Goal: Task Accomplishment & Management: Manage account settings

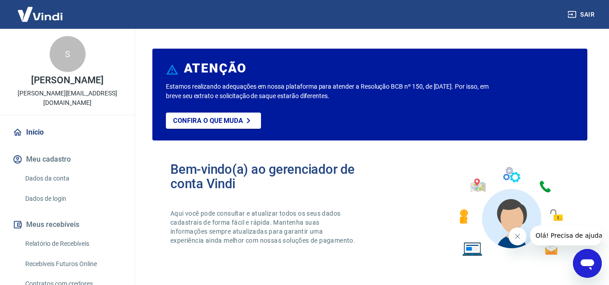
click at [46, 235] on link "Relatório de Recebíveis" at bounding box center [73, 244] width 102 height 18
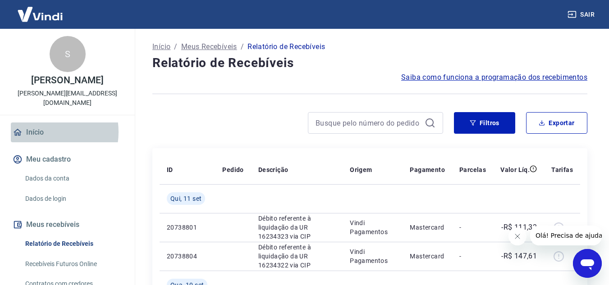
click at [44, 123] on link "Início" at bounding box center [67, 133] width 113 height 20
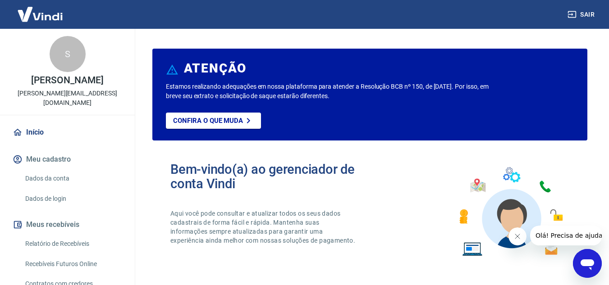
scroll to position [73, 0]
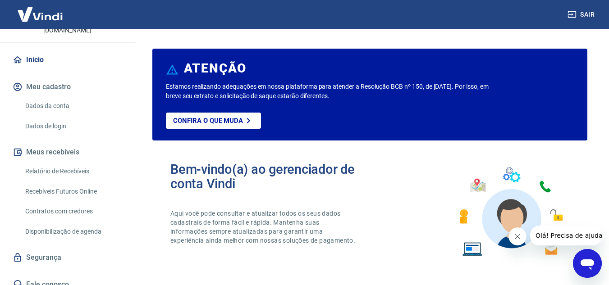
click at [77, 184] on link "Recebíveis Futuros Online" at bounding box center [73, 192] width 102 height 18
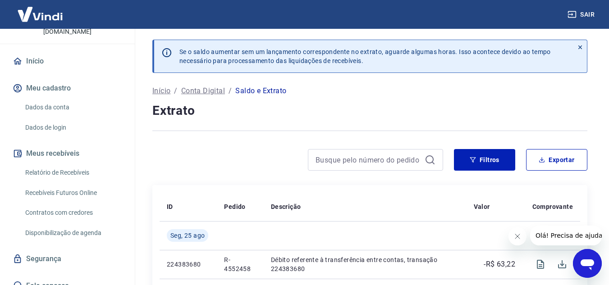
scroll to position [73, 0]
click at [71, 183] on link "Recebíveis Futuros Online" at bounding box center [73, 192] width 102 height 18
